Goal: Obtain resource: Obtain resource

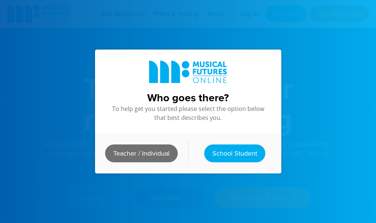
click at [149, 152] on link "Teacher / Individual" at bounding box center [141, 154] width 73 height 18
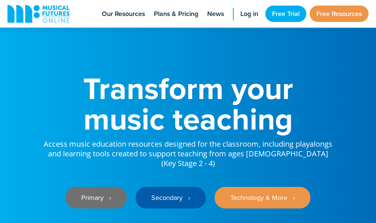
click at [86, 187] on link "Primary ‎‏‏‎ ‎ ›" at bounding box center [96, 198] width 61 height 22
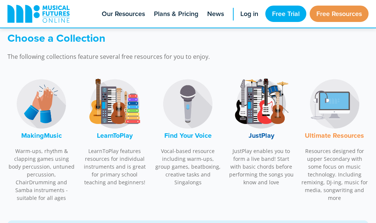
scroll to position [261, 0]
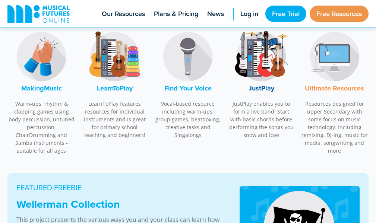
click at [41, 73] on img at bounding box center [41, 57] width 56 height 56
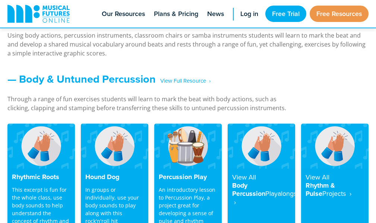
scroll to position [630, 0]
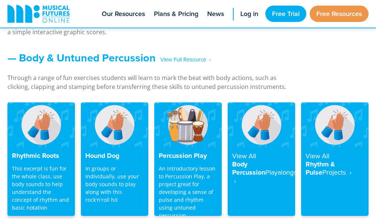
click at [42, 130] on img at bounding box center [40, 124] width 67 height 45
